Goal: Information Seeking & Learning: Learn about a topic

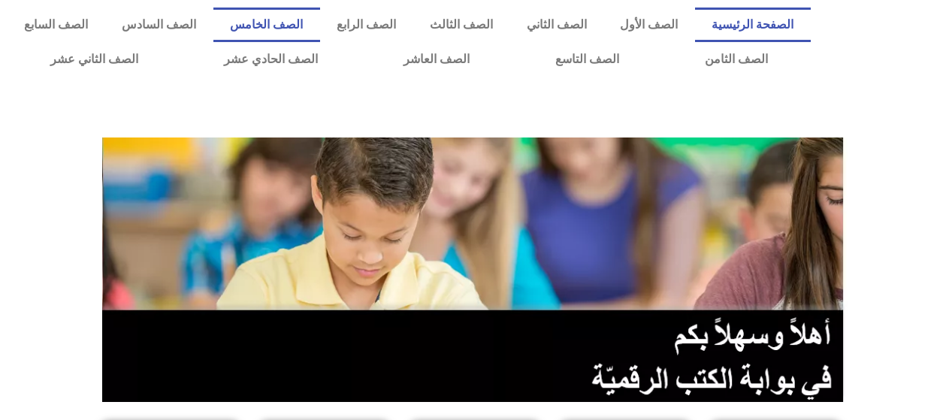
click at [304, 36] on link "الصف الخامس" at bounding box center [266, 25] width 107 height 35
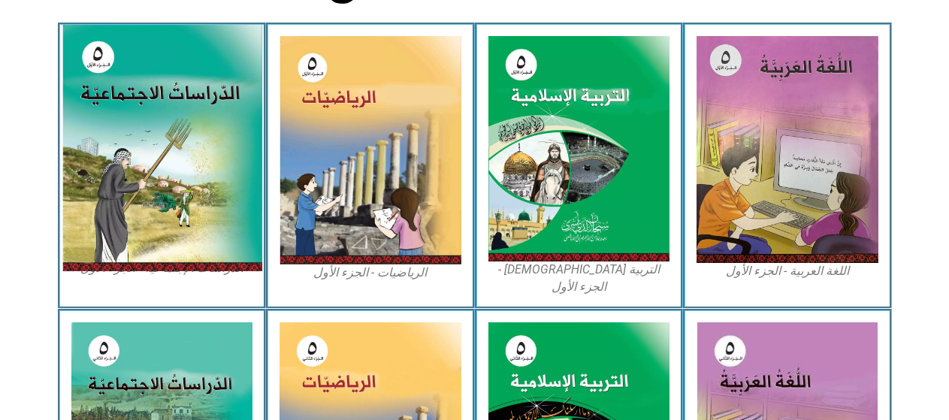
scroll to position [451, 0]
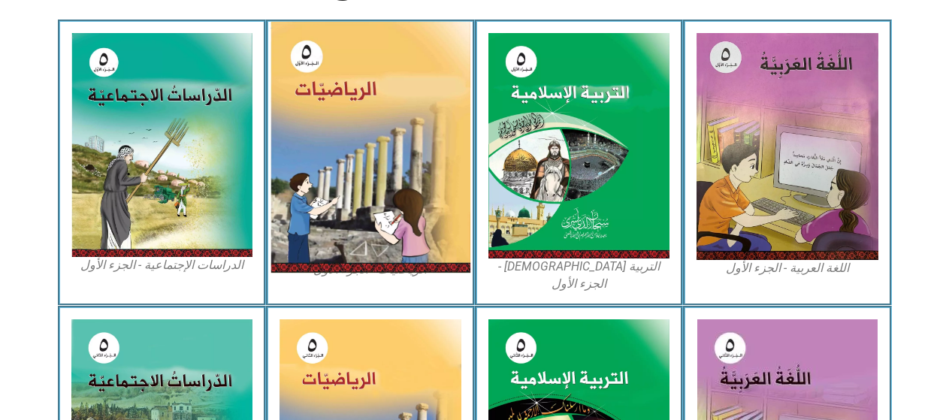
click at [292, 212] on img at bounding box center [370, 147] width 200 height 251
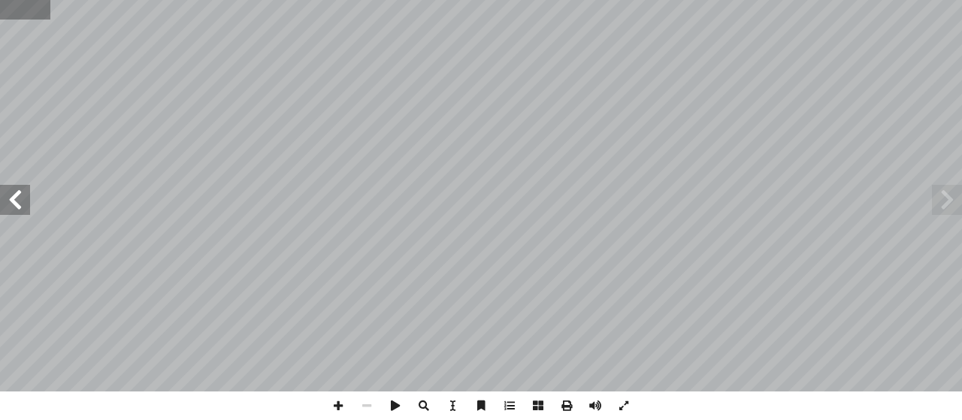
click at [40, 6] on input "text" at bounding box center [25, 10] width 50 height 20
type input "**"
click at [27, 201] on span at bounding box center [15, 200] width 30 height 30
click at [338, 397] on span at bounding box center [338, 405] width 29 height 29
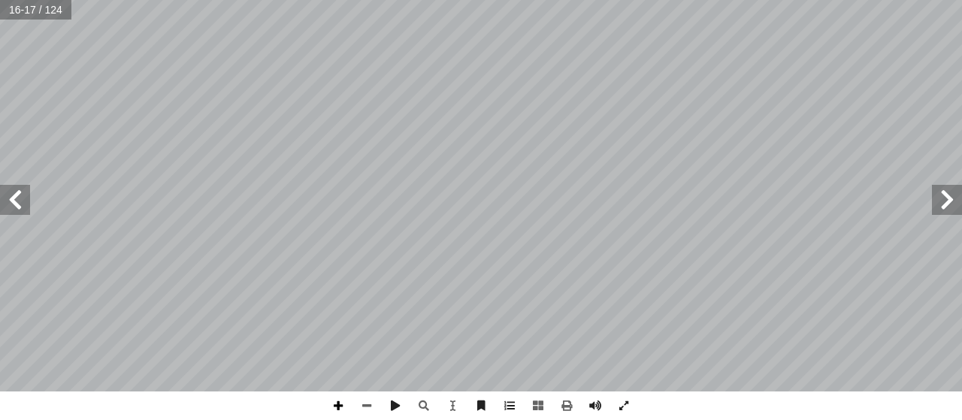
click at [338, 397] on span at bounding box center [338, 405] width 29 height 29
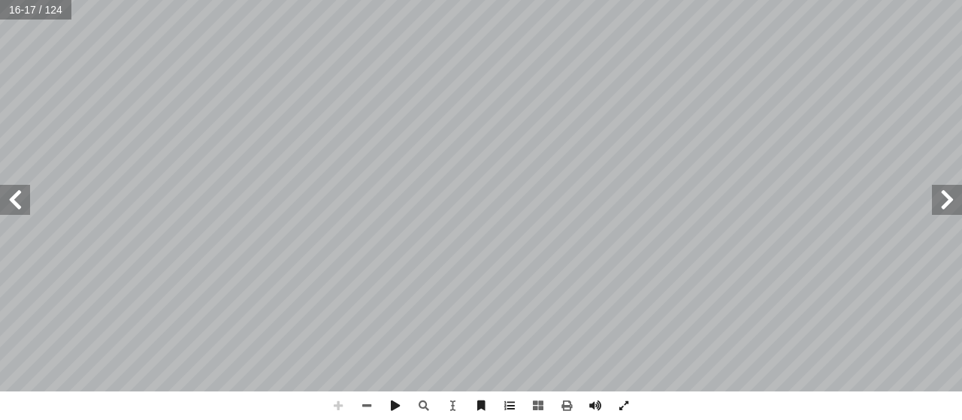
click at [338, 397] on span at bounding box center [338, 405] width 29 height 29
click at [0, 137] on html "الصفحة الرئيسية الصف الأول الصف الثاني الصف الثالث الصف الرابع الصف الخامس الصف…" at bounding box center [481, 68] width 962 height 137
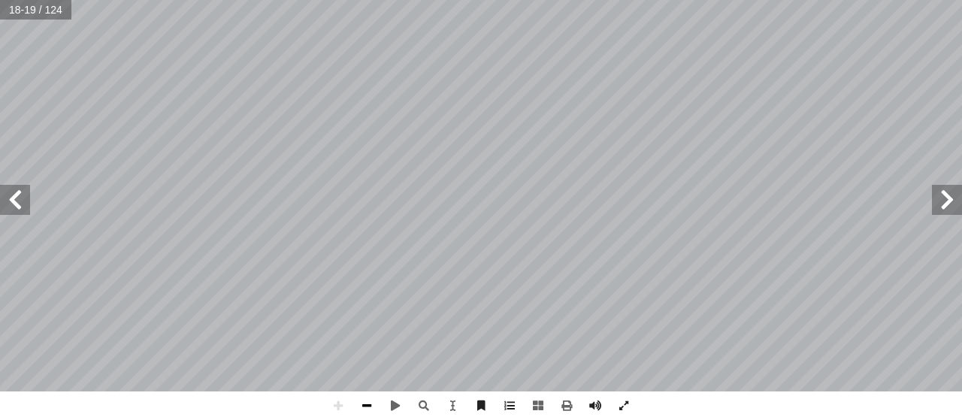
click at [369, 398] on span at bounding box center [366, 405] width 29 height 29
click at [949, 192] on span at bounding box center [947, 200] width 30 height 30
click at [368, 396] on span at bounding box center [366, 405] width 29 height 29
click at [4, 191] on span at bounding box center [15, 200] width 30 height 30
click at [319, 405] on div "١٢ ١٢ ( نشاط )٦ ن. ْ فتي ِ ن مختل ْ بطريقتي ِ العوامل ِ باستخدام شجرة ِ ة ّ ولي…" at bounding box center [481, 210] width 962 height 420
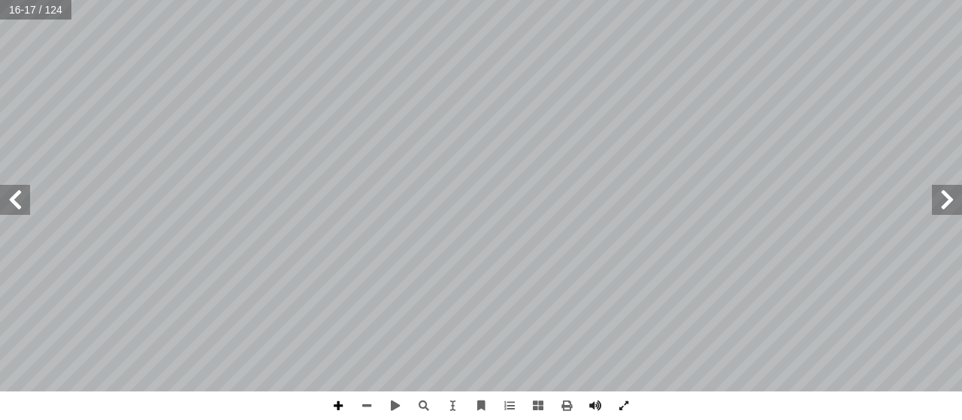
click at [340, 400] on span at bounding box center [338, 405] width 29 height 29
click at [361, 403] on span at bounding box center [366, 405] width 29 height 29
click at [0, 192] on span at bounding box center [15, 200] width 30 height 30
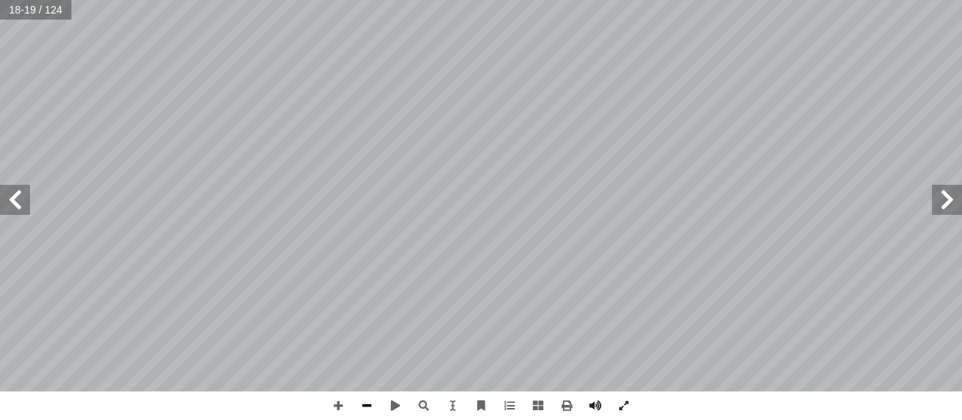
click at [365, 407] on span at bounding box center [366, 405] width 29 height 29
click at [11, 210] on span at bounding box center [15, 200] width 30 height 30
click at [340, 403] on span at bounding box center [338, 405] width 29 height 29
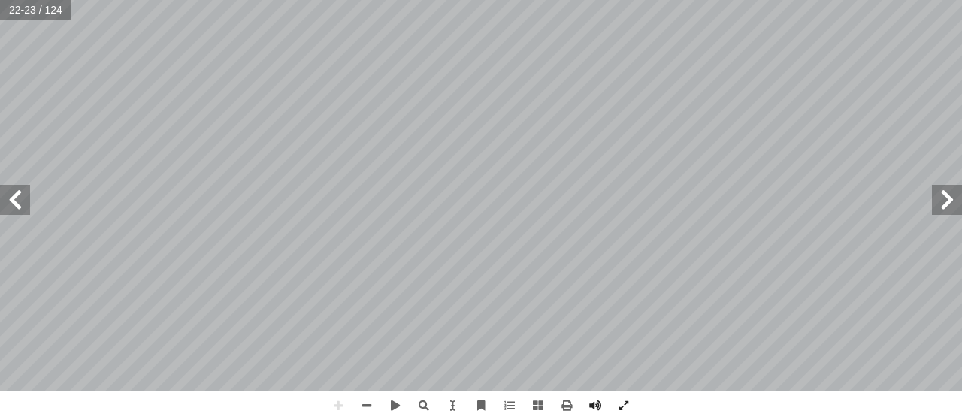
click at [151, 137] on html "الصفحة الرئيسية الصف الأول الصف الثاني الصف الثالث الصف الرابع الصف الخامس الصف…" at bounding box center [481, 68] width 962 height 137
click at [361, 402] on span at bounding box center [366, 405] width 29 height 29
click at [337, 395] on span at bounding box center [338, 405] width 29 height 29
